Goal: Find specific page/section: Find specific page/section

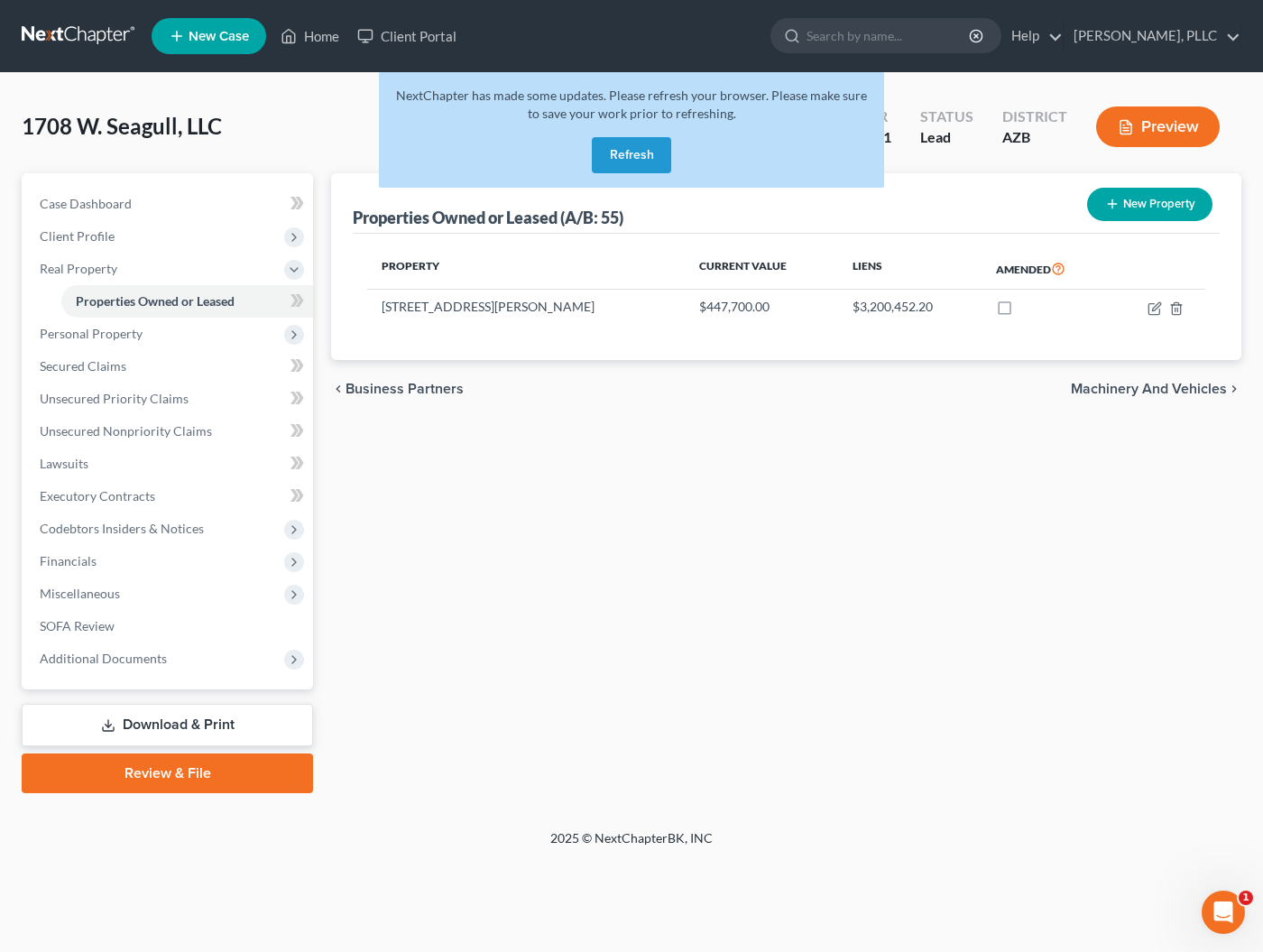
click at [616, 147] on button "Refresh" at bounding box center [631, 154] width 80 height 37
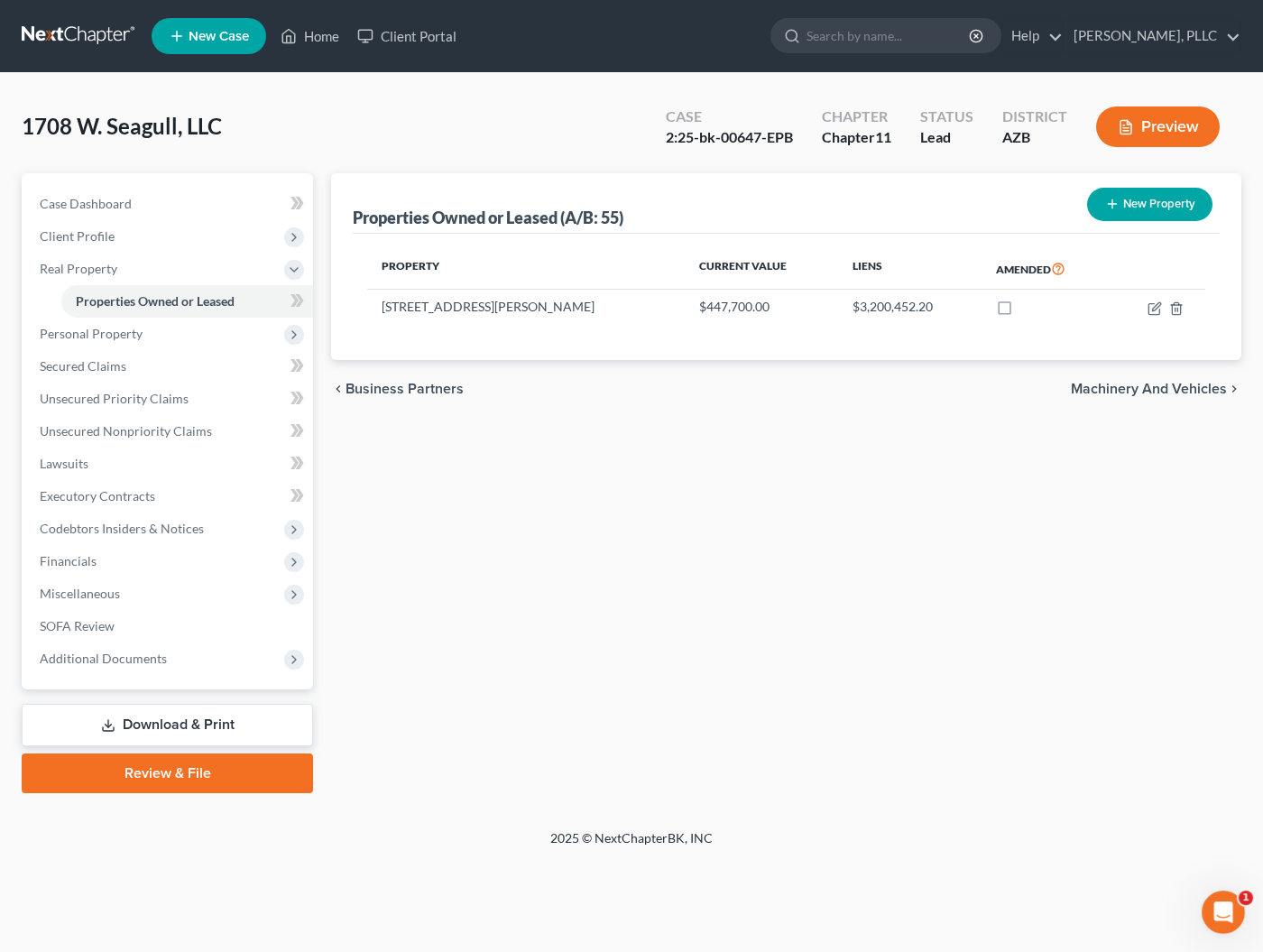
click at [87, 38] on link at bounding box center [79, 36] width 115 height 33
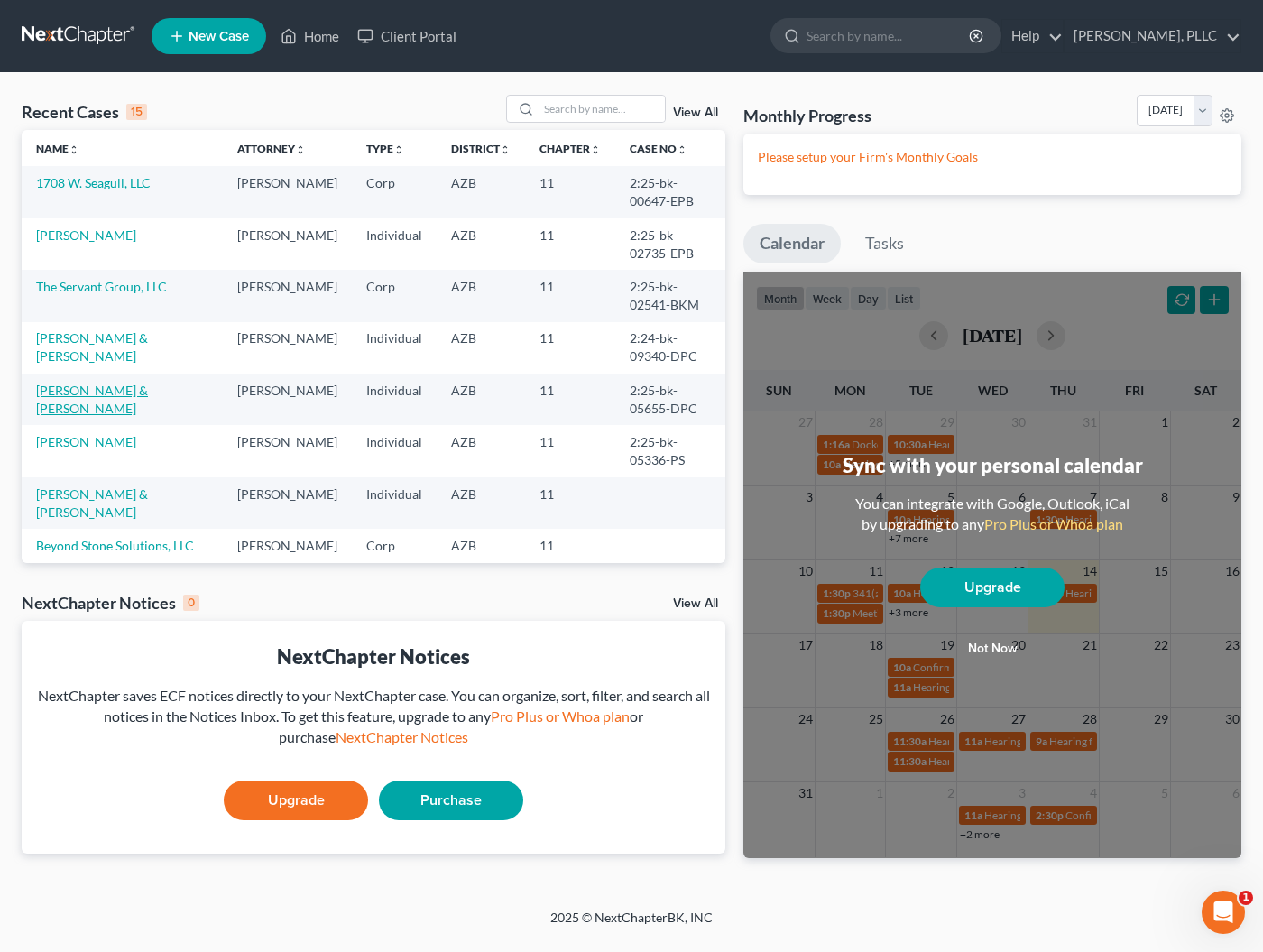
click at [55, 416] on link "Polan, Harvey & Jill" at bounding box center [93, 400] width 112 height 34
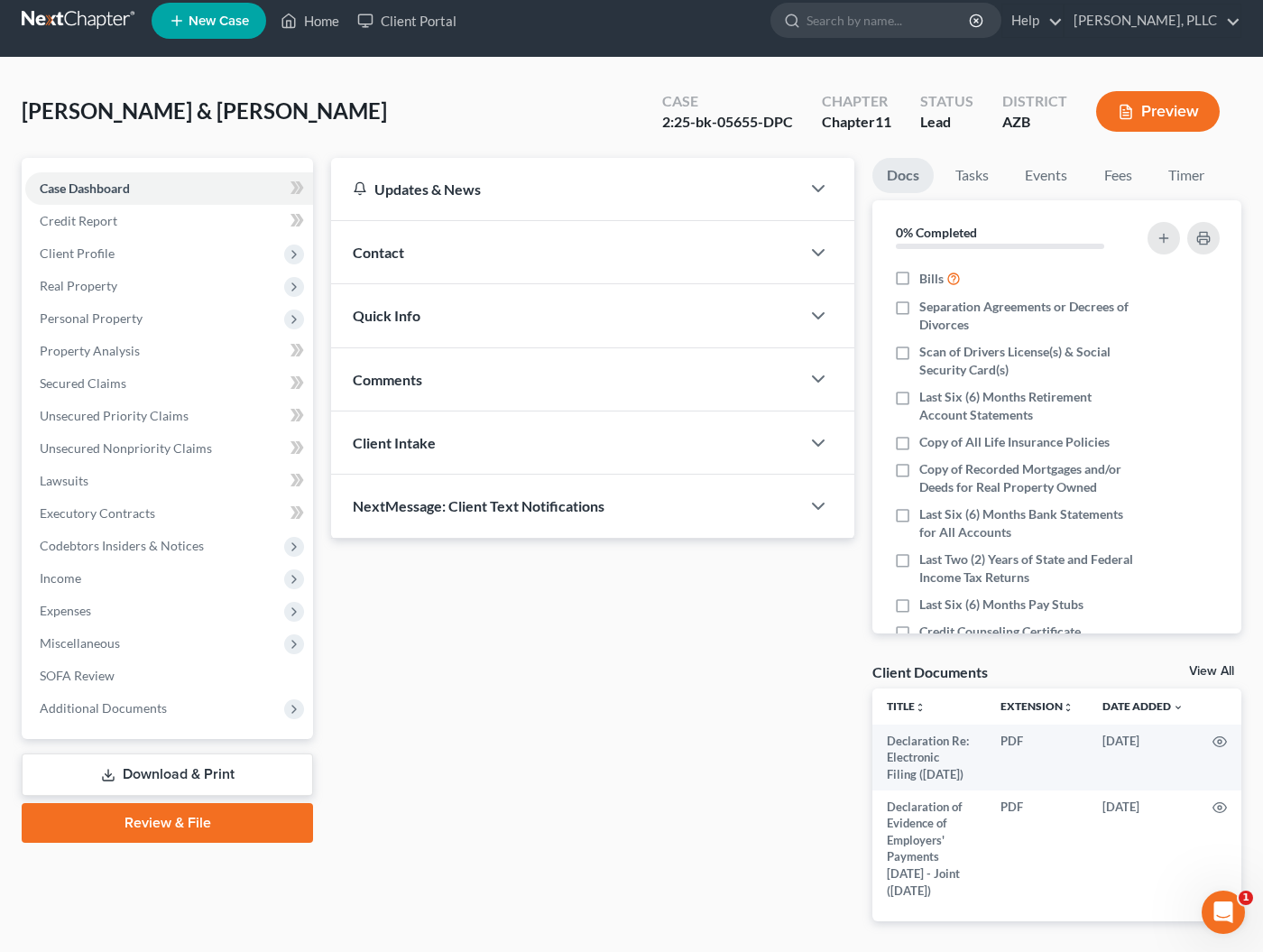
scroll to position [12, 0]
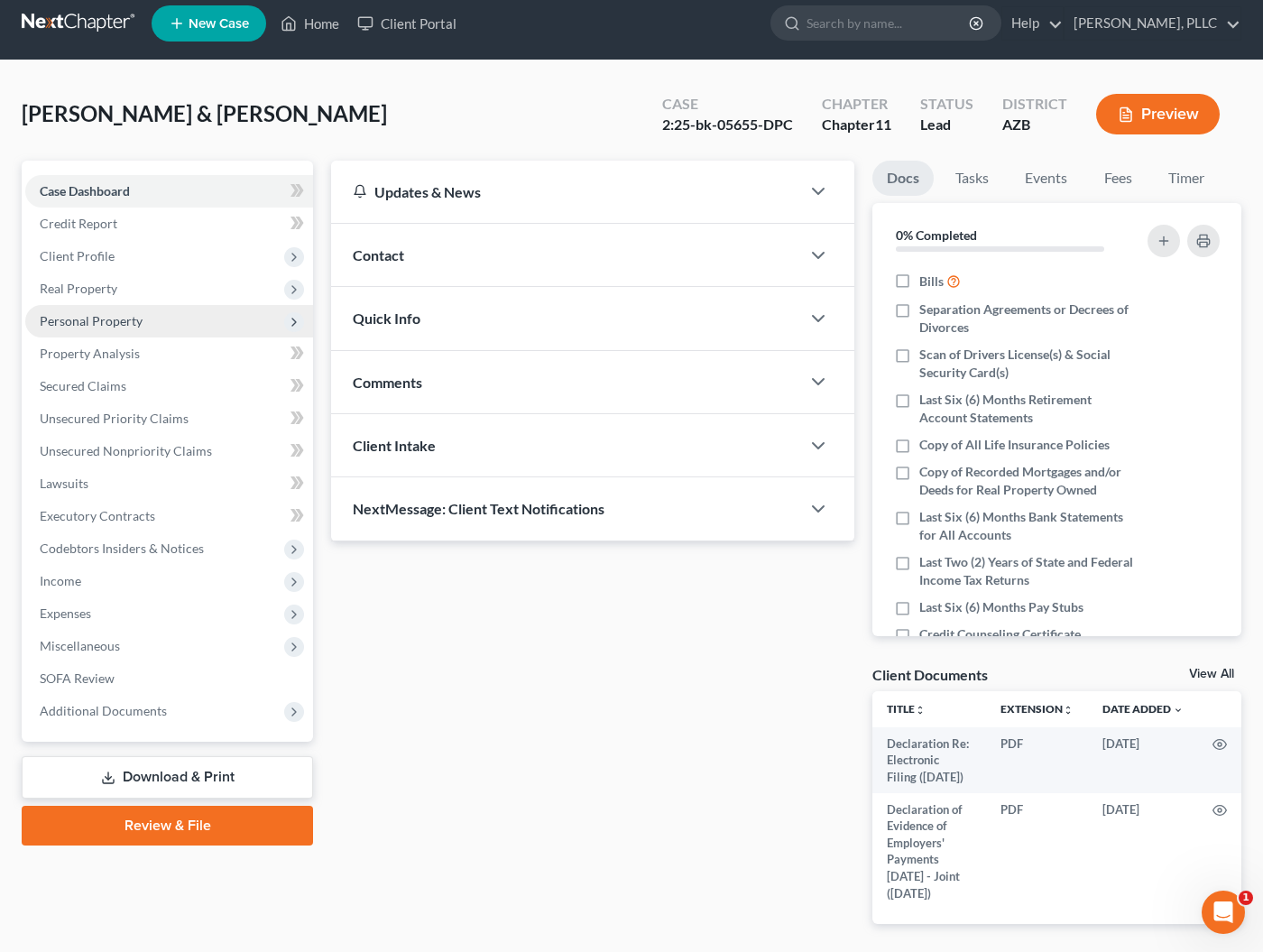
click at [108, 330] on span "Personal Property" at bounding box center [169, 321] width 287 height 33
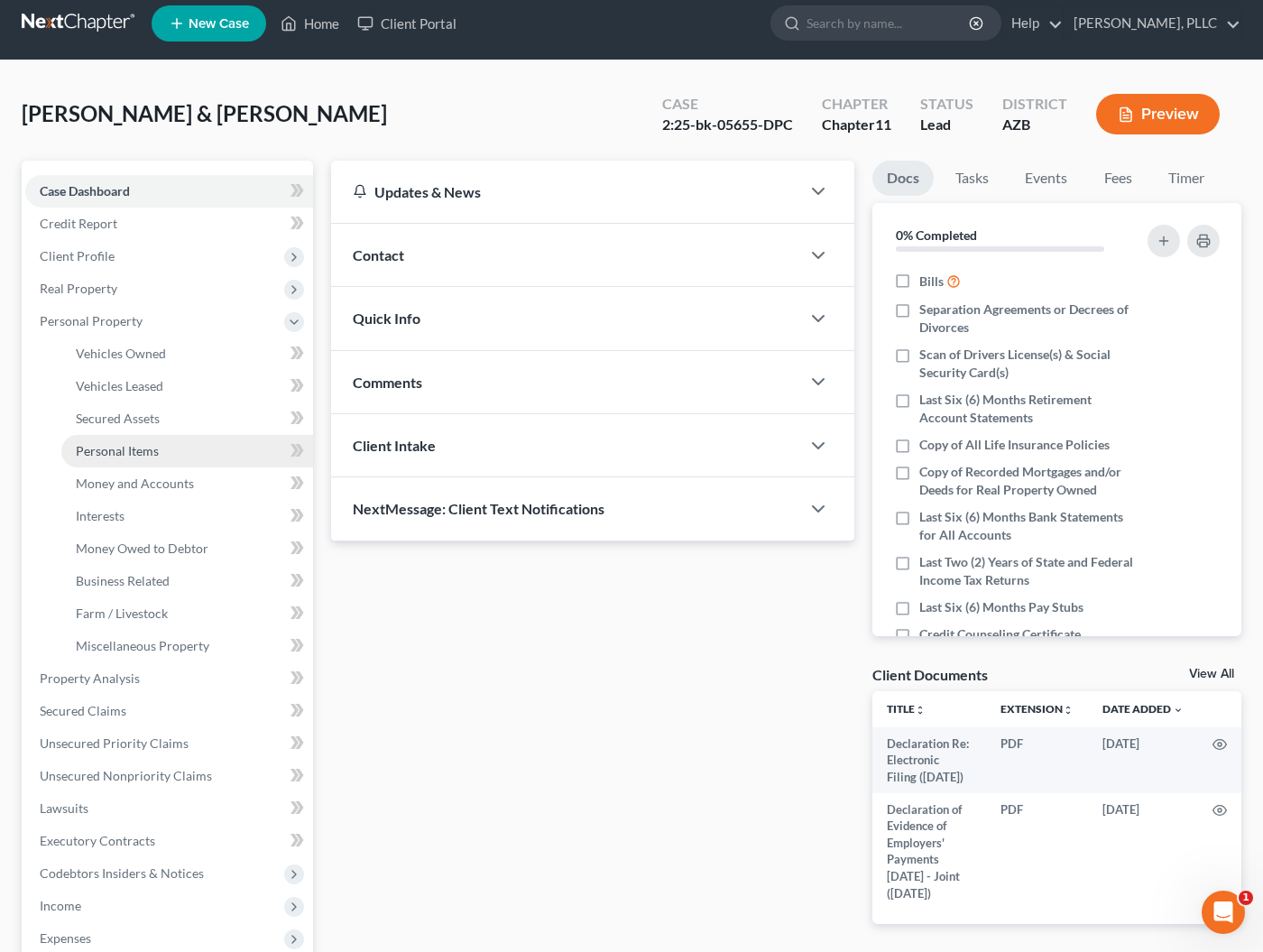
click at [83, 454] on span "Personal Items" at bounding box center [117, 450] width 83 height 15
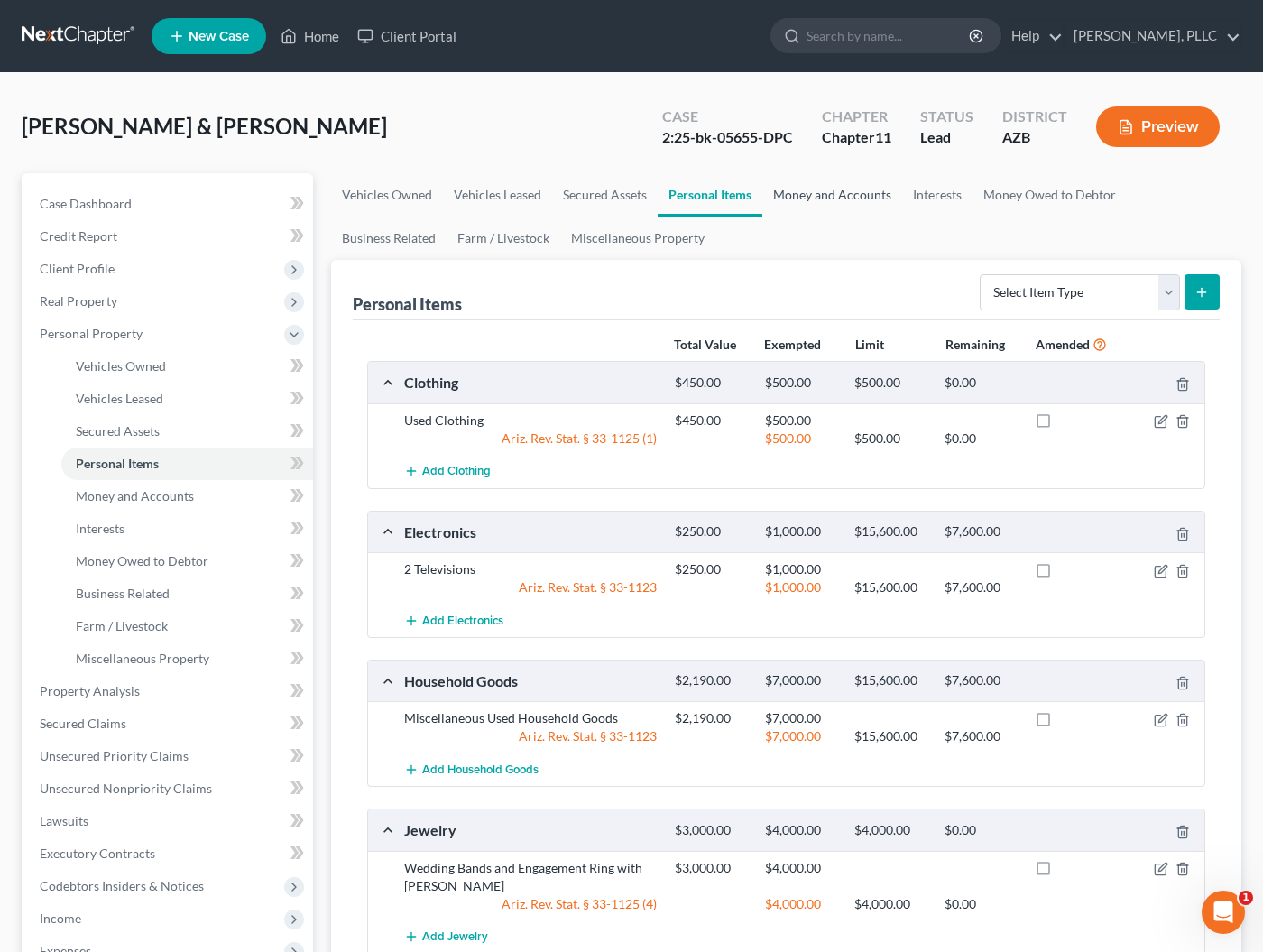
click at [867, 198] on link "Money and Accounts" at bounding box center [831, 195] width 140 height 43
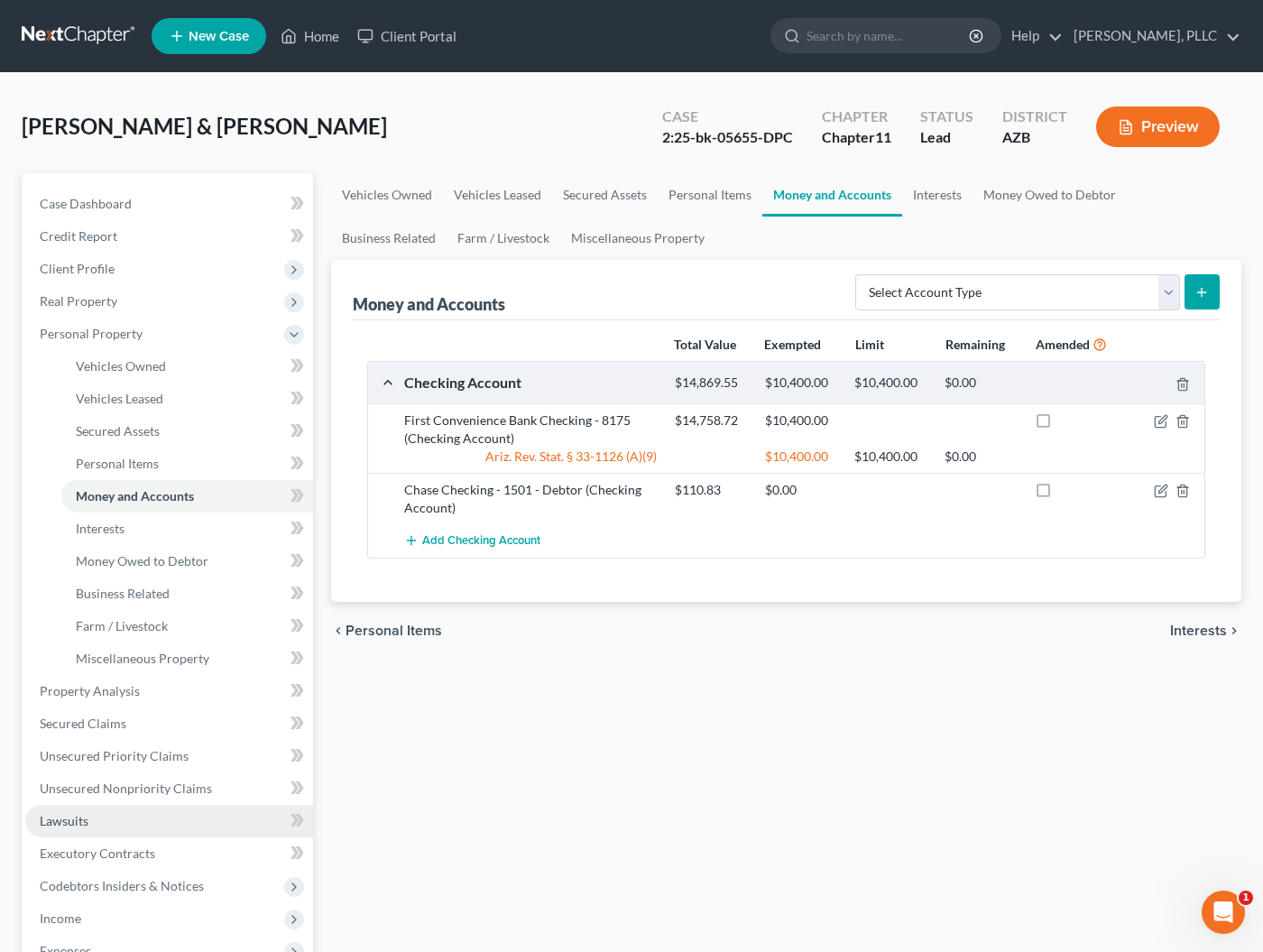
click at [47, 821] on span "Lawsuits" at bounding box center [64, 820] width 49 height 15
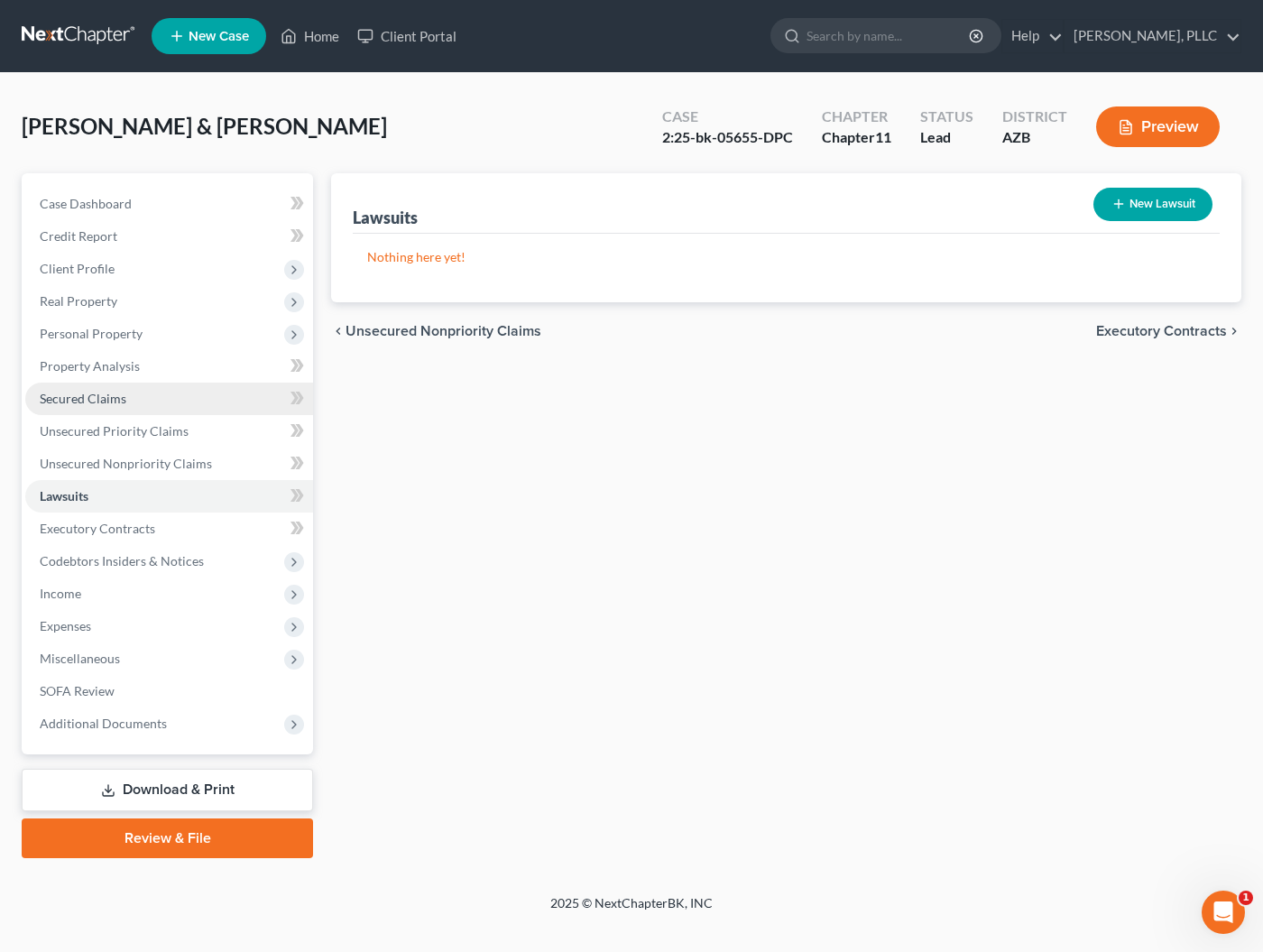
click at [106, 392] on span "Secured Claims" at bounding box center [82, 398] width 87 height 15
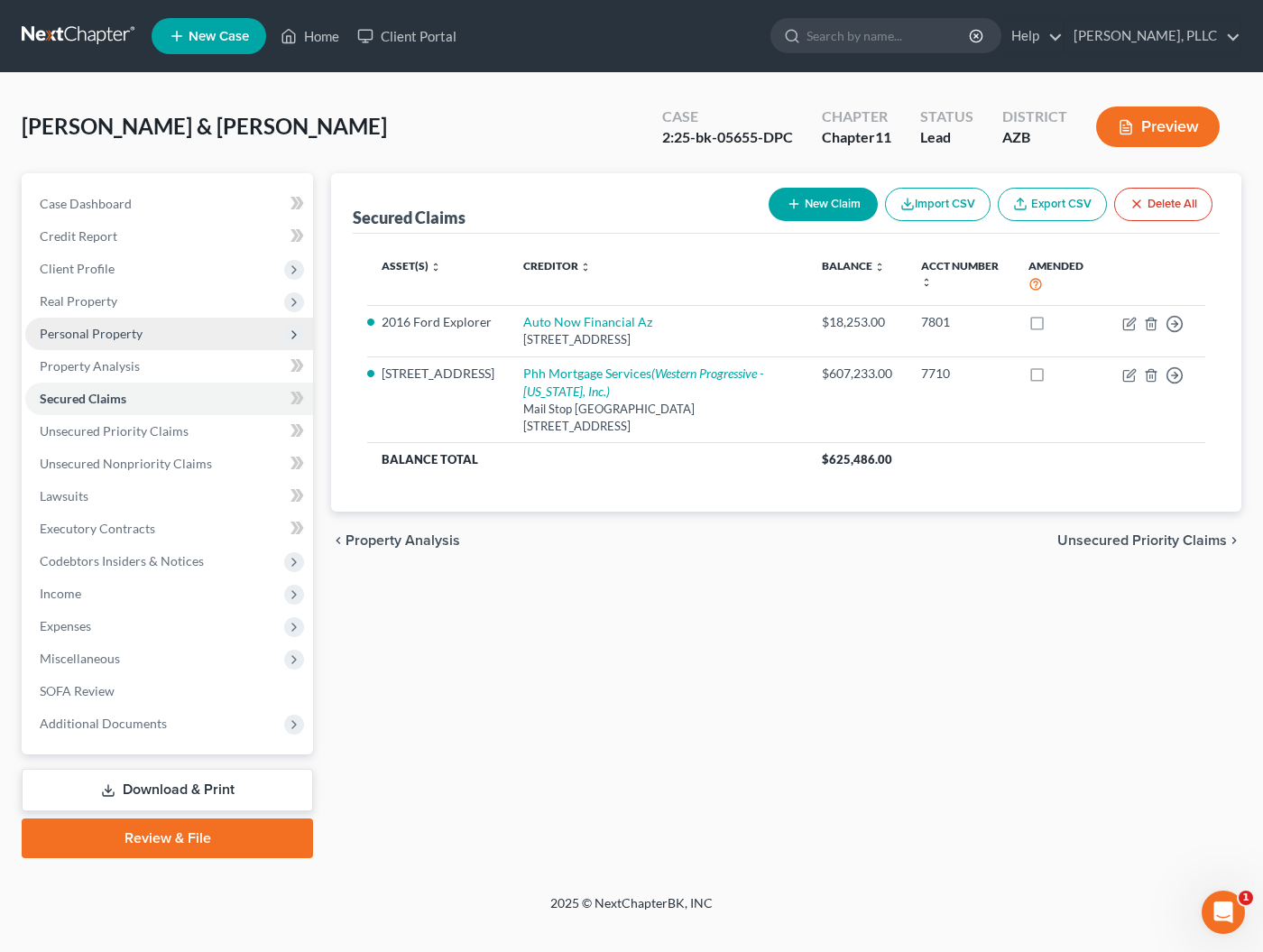
click at [108, 339] on span "Personal Property" at bounding box center [91, 333] width 103 height 15
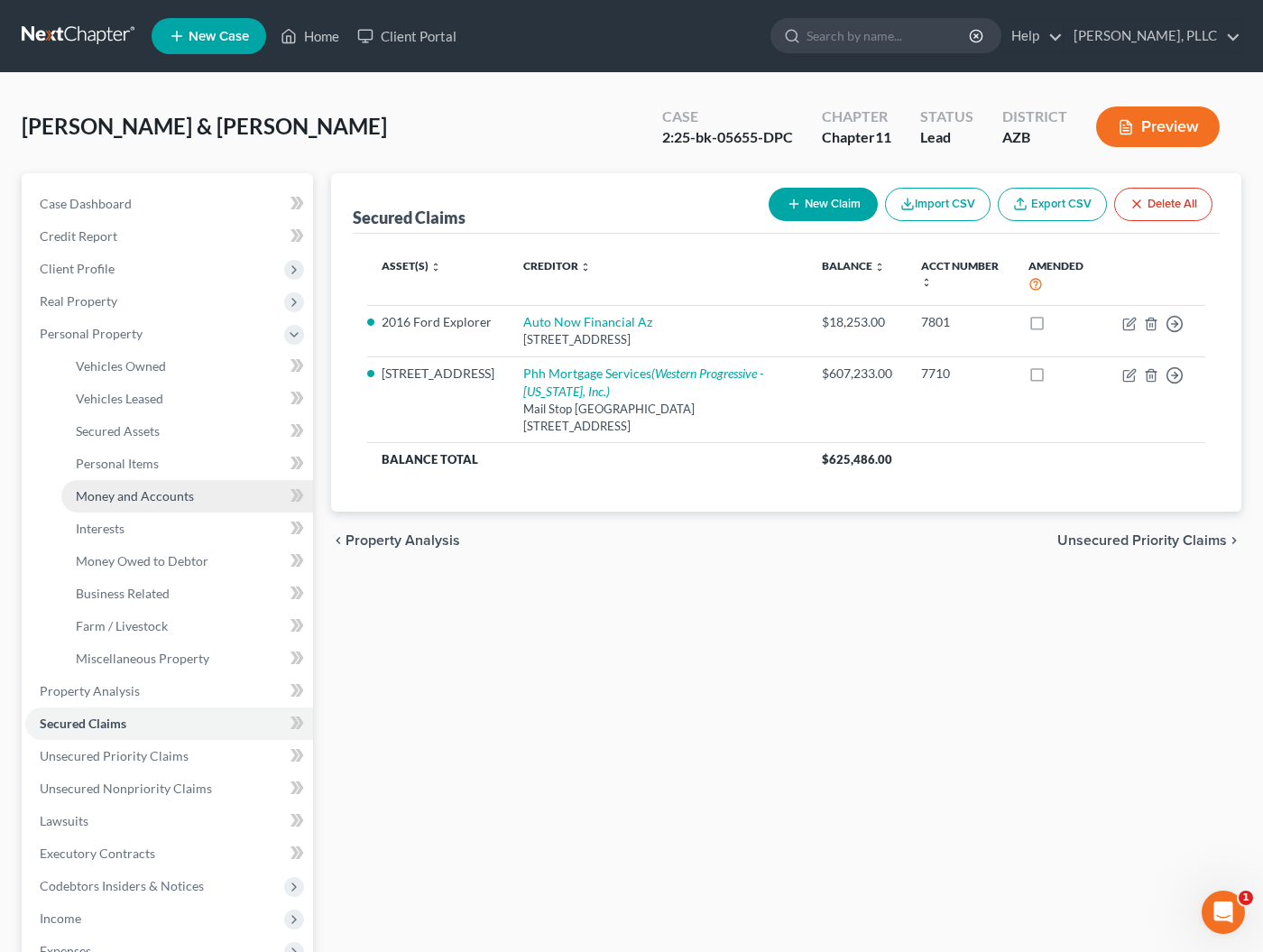
click at [116, 501] on span "Money and Accounts" at bounding box center [135, 495] width 118 height 15
